Goal: Task Accomplishment & Management: Manage account settings

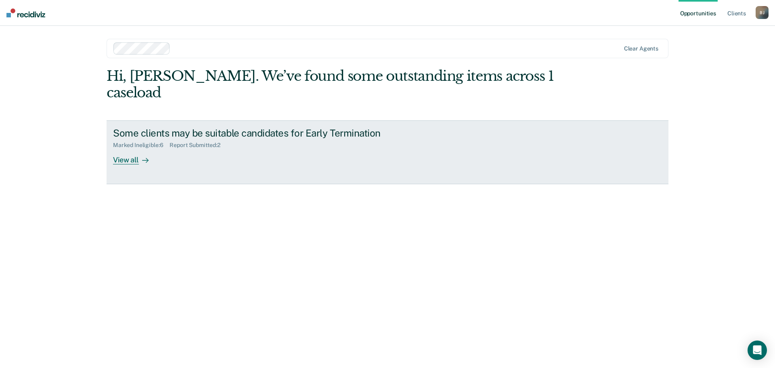
click at [124, 149] on div "View all" at bounding box center [135, 157] width 45 height 16
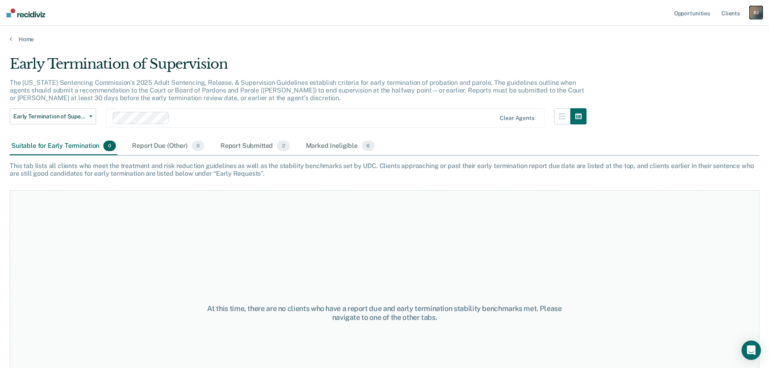
click at [754, 11] on div "[PERSON_NAME]" at bounding box center [756, 12] width 13 height 13
click at [705, 54] on link "Log Out" at bounding box center [723, 53] width 65 height 7
